Goal: Information Seeking & Learning: Check status

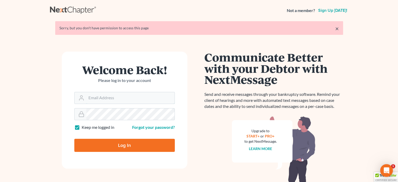
type input "[PERSON_NAME][EMAIL_ADDRESS][DOMAIN_NAME]"
click at [113, 146] on input "Log In" at bounding box center [124, 145] width 100 height 13
type input "Thinking..."
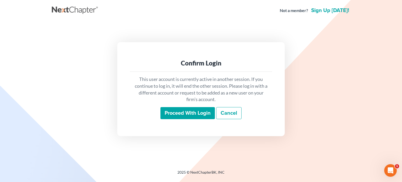
click at [173, 115] on input "Proceed with login" at bounding box center [187, 113] width 54 height 12
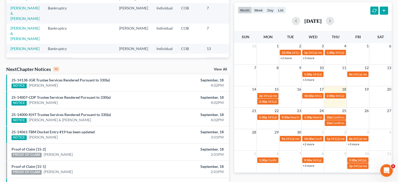
scroll to position [79, 0]
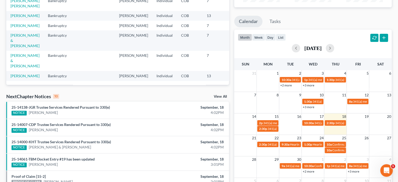
click at [218, 96] on link "View All" at bounding box center [220, 97] width 13 height 4
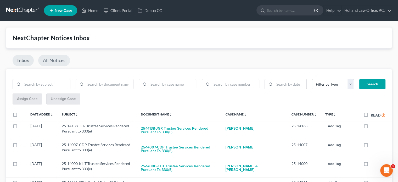
click at [56, 60] on link "All Notices" at bounding box center [54, 61] width 32 height 12
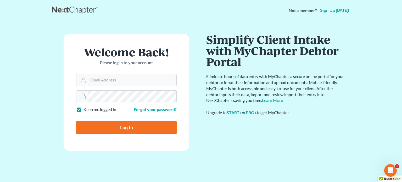
type input "[PERSON_NAME][EMAIL_ADDRESS][DOMAIN_NAME]"
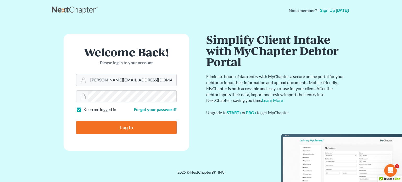
click at [136, 129] on input "Log In" at bounding box center [126, 127] width 100 height 13
type input "Thinking..."
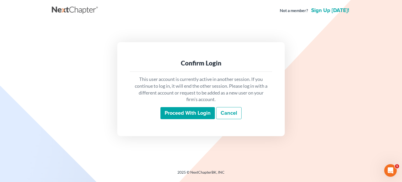
click at [186, 110] on input "Proceed with login" at bounding box center [187, 113] width 54 height 12
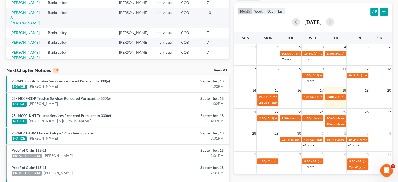
scroll to position [114, 0]
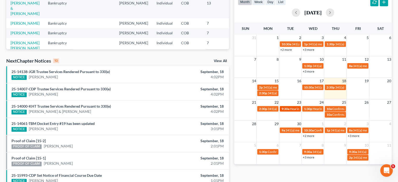
click at [291, 109] on span "Hearing for Shannon Faltak" at bounding box center [310, 109] width 41 height 4
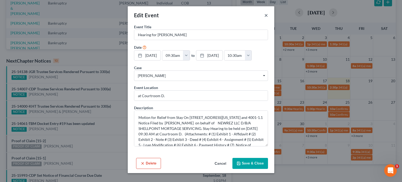
click at [265, 15] on button "×" at bounding box center [266, 15] width 4 height 6
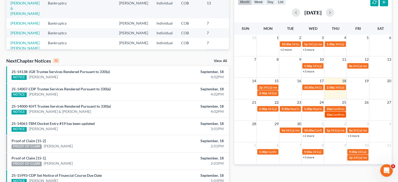
click at [333, 115] on span "Confirmation Hearing for [PERSON_NAME] & [PERSON_NAME]" at bounding box center [376, 115] width 88 height 4
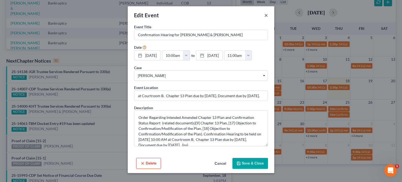
click at [266, 15] on button "×" at bounding box center [266, 15] width 4 height 6
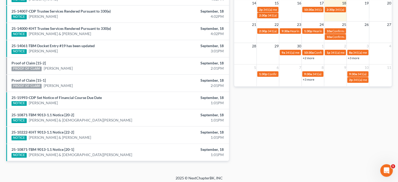
scroll to position [193, 0]
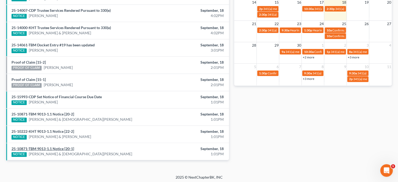
click at [37, 146] on link "25-10871-TBM 9013-1.1 Notice [20-1]" at bounding box center [43, 148] width 63 height 4
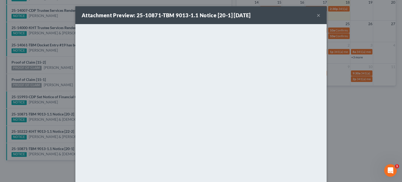
click at [317, 17] on button "×" at bounding box center [319, 15] width 4 height 6
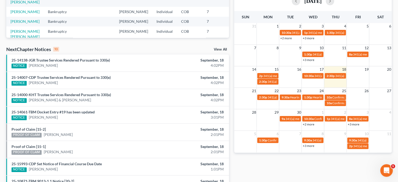
scroll to position [114, 0]
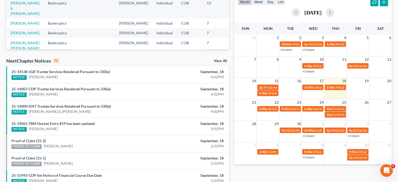
click at [221, 60] on link "View All" at bounding box center [220, 61] width 13 height 4
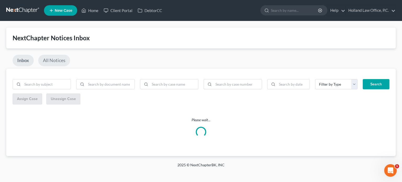
click at [57, 58] on link "All Notices" at bounding box center [54, 61] width 32 height 12
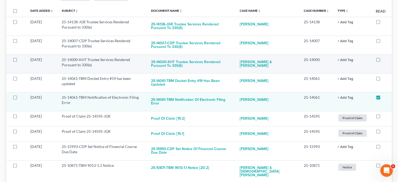
scroll to position [105, 0]
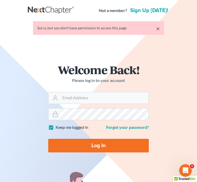
type input "[PERSON_NAME][EMAIL_ADDRESS][DOMAIN_NAME]"
click at [98, 147] on input "Log In" at bounding box center [98, 146] width 100 height 14
type input "Thinking..."
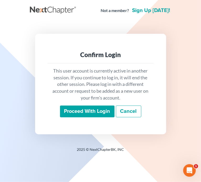
click at [98, 113] on input "Proceed with login" at bounding box center [87, 111] width 54 height 12
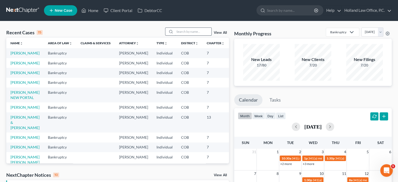
click at [175, 32] on input "search" at bounding box center [193, 32] width 37 height 8
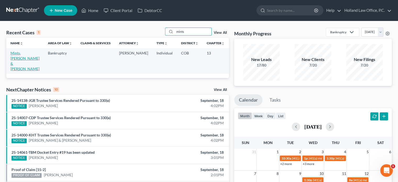
type input "mints"
click at [18, 57] on link "Mints, [PERSON_NAME] & [PERSON_NAME]" at bounding box center [24, 61] width 29 height 20
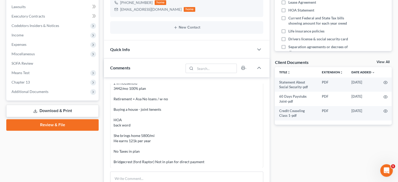
scroll to position [157, 0]
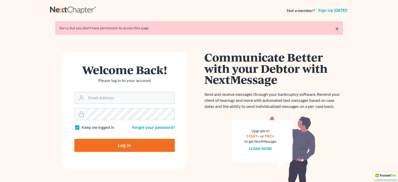
type input "[PERSON_NAME][EMAIL_ADDRESS][DOMAIN_NAME]"
click at [122, 148] on input "Log In" at bounding box center [124, 145] width 100 height 13
type input "Thinking..."
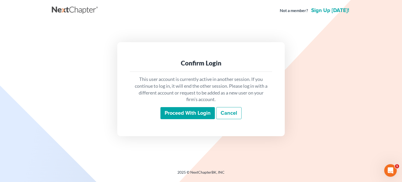
click at [169, 111] on input "Proceed with login" at bounding box center [187, 113] width 54 height 12
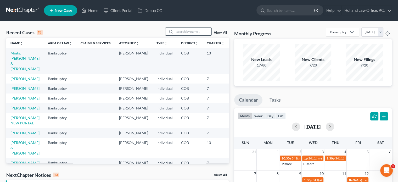
click at [177, 31] on input "search" at bounding box center [193, 32] width 37 height 8
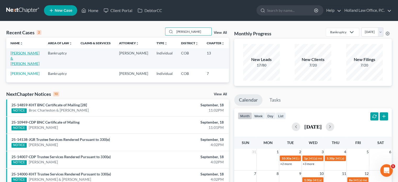
type input "leon"
click at [22, 59] on link "Leon, Raymond & Lory" at bounding box center [24, 58] width 29 height 15
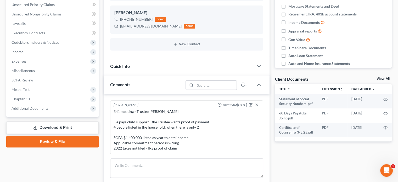
scroll to position [157, 0]
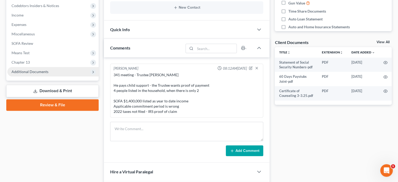
click at [19, 73] on span "Additional Documents" at bounding box center [30, 71] width 37 height 4
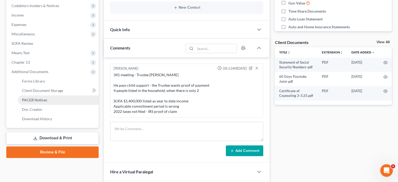
click at [31, 99] on span "PACER Notices" at bounding box center [34, 100] width 25 height 4
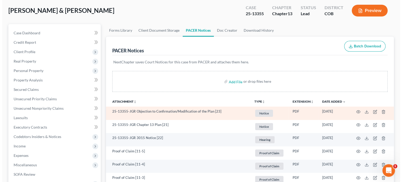
scroll to position [52, 0]
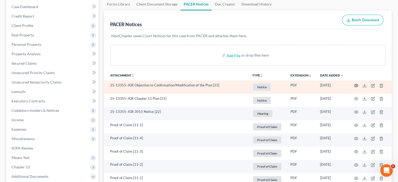
click at [355, 84] on icon "button" at bounding box center [356, 85] width 4 height 4
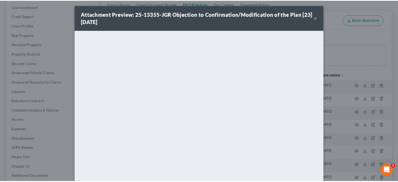
scroll to position [0, 0]
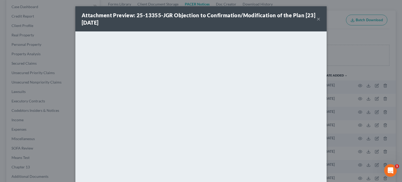
click at [317, 20] on button "×" at bounding box center [319, 19] width 4 height 6
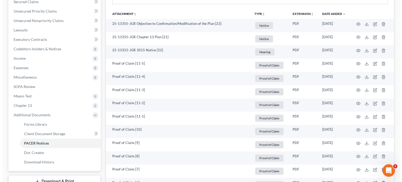
scroll to position [105, 0]
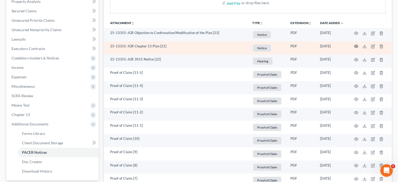
click at [357, 47] on icon "button" at bounding box center [356, 46] width 4 height 4
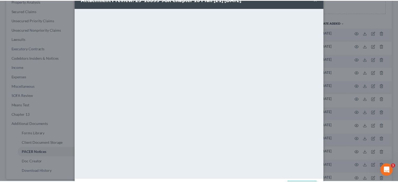
scroll to position [0, 0]
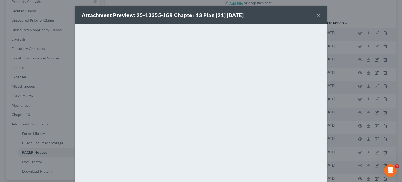
click at [317, 15] on button "×" at bounding box center [319, 15] width 4 height 6
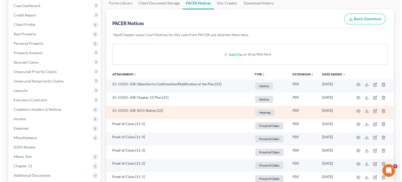
scroll to position [52, 0]
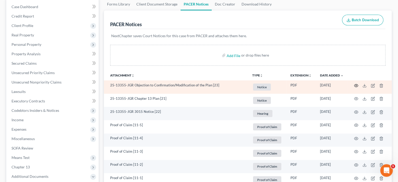
click at [355, 85] on icon "button" at bounding box center [356, 85] width 4 height 4
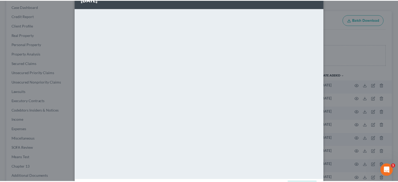
scroll to position [0, 0]
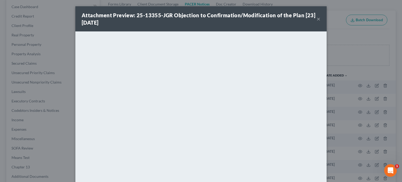
click at [317, 20] on button "×" at bounding box center [319, 19] width 4 height 6
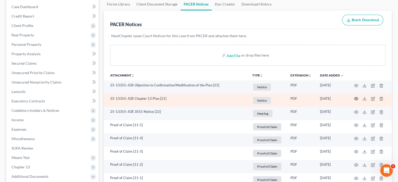
click at [356, 99] on circle "button" at bounding box center [356, 98] width 1 height 1
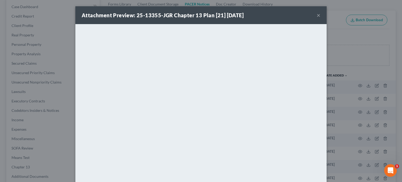
click at [317, 16] on button "×" at bounding box center [319, 15] width 4 height 6
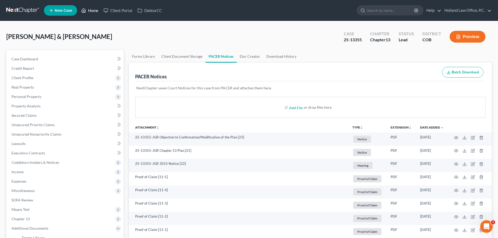
click at [99, 10] on link "Home" at bounding box center [90, 10] width 22 height 9
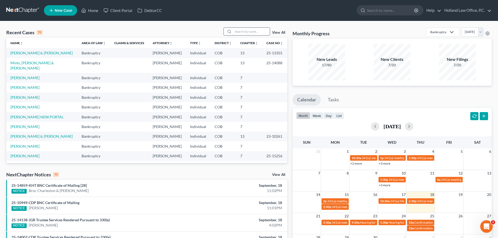
click at [236, 32] on input "search" at bounding box center [251, 32] width 37 height 8
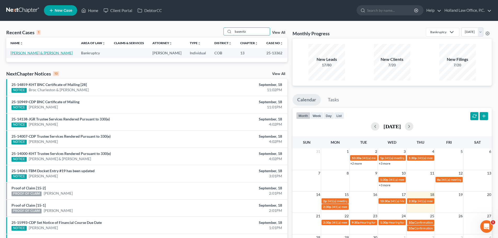
type input "basevitz"
click at [36, 54] on link "Basevitz, Robert & Traci" at bounding box center [41, 53] width 62 height 4
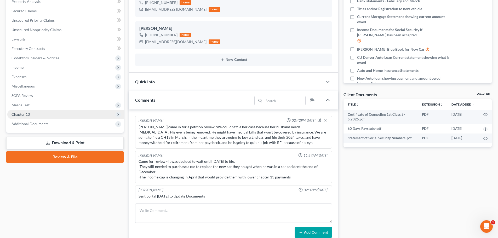
scroll to position [43, 0]
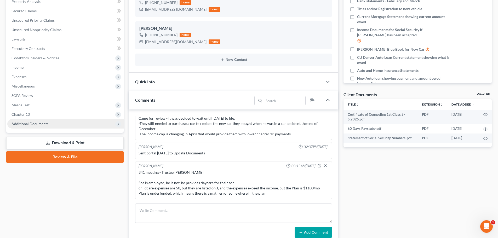
click at [44, 123] on span "Additional Documents" at bounding box center [30, 124] width 37 height 4
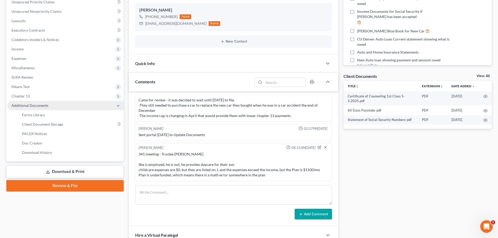
scroll to position [131, 0]
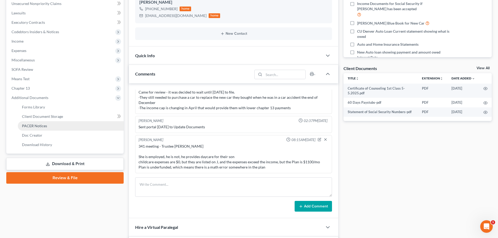
click at [41, 127] on span "PACER Notices" at bounding box center [34, 126] width 25 height 4
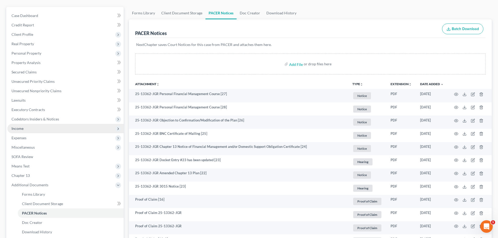
scroll to position [52, 0]
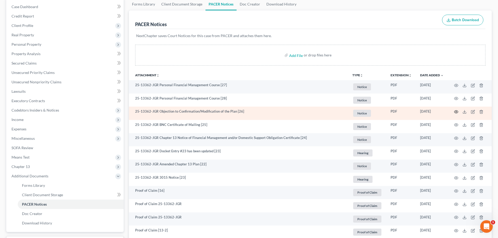
click at [402, 111] on icon "button" at bounding box center [457, 112] width 4 height 4
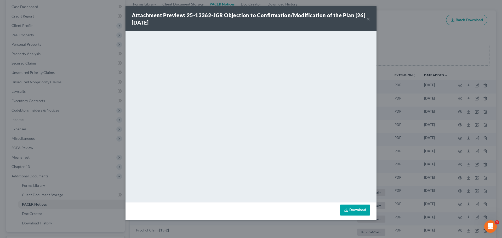
click at [368, 20] on button "×" at bounding box center [369, 19] width 4 height 6
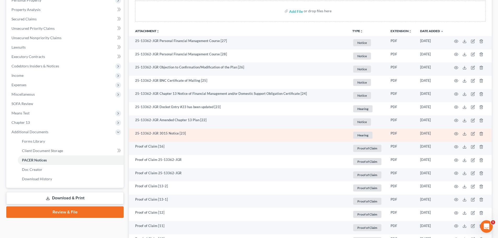
scroll to position [105, 0]
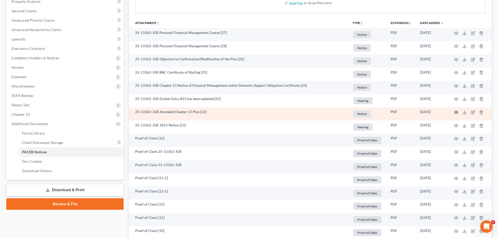
click at [402, 112] on icon "button" at bounding box center [457, 112] width 4 height 4
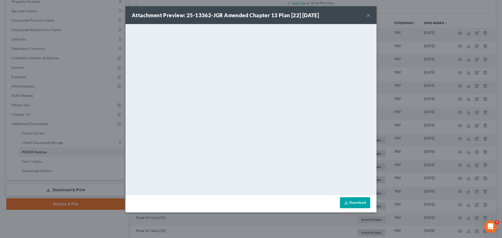
click at [368, 16] on button "×" at bounding box center [369, 15] width 4 height 6
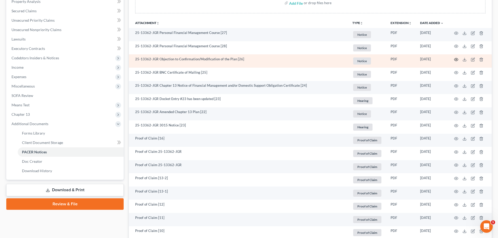
click at [402, 60] on icon "button" at bounding box center [457, 60] width 4 height 4
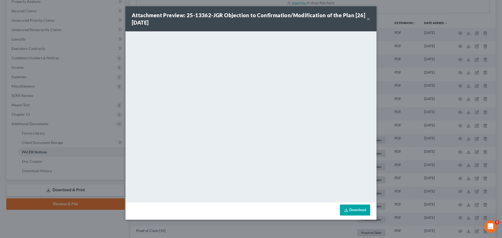
click at [369, 20] on button "×" at bounding box center [369, 19] width 4 height 6
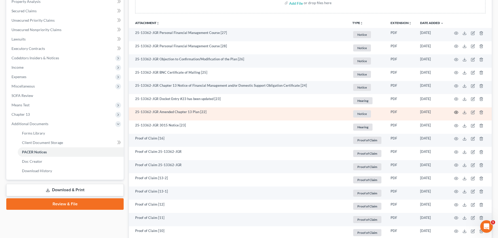
click at [402, 111] on icon "button" at bounding box center [457, 112] width 4 height 4
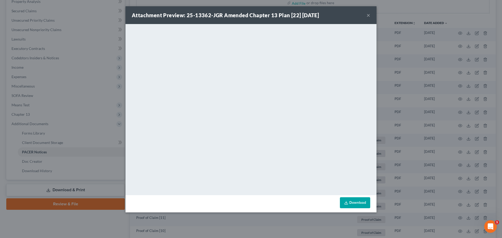
click at [369, 17] on button "×" at bounding box center [369, 15] width 4 height 6
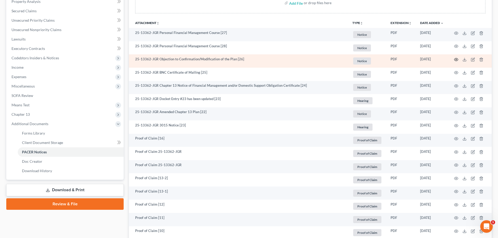
click at [402, 58] on icon "button" at bounding box center [457, 60] width 4 height 4
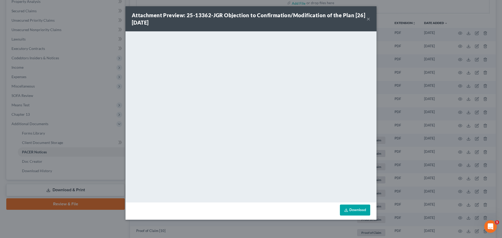
click at [370, 20] on button "×" at bounding box center [369, 19] width 4 height 6
